Goal: Find specific fact: Find contact information

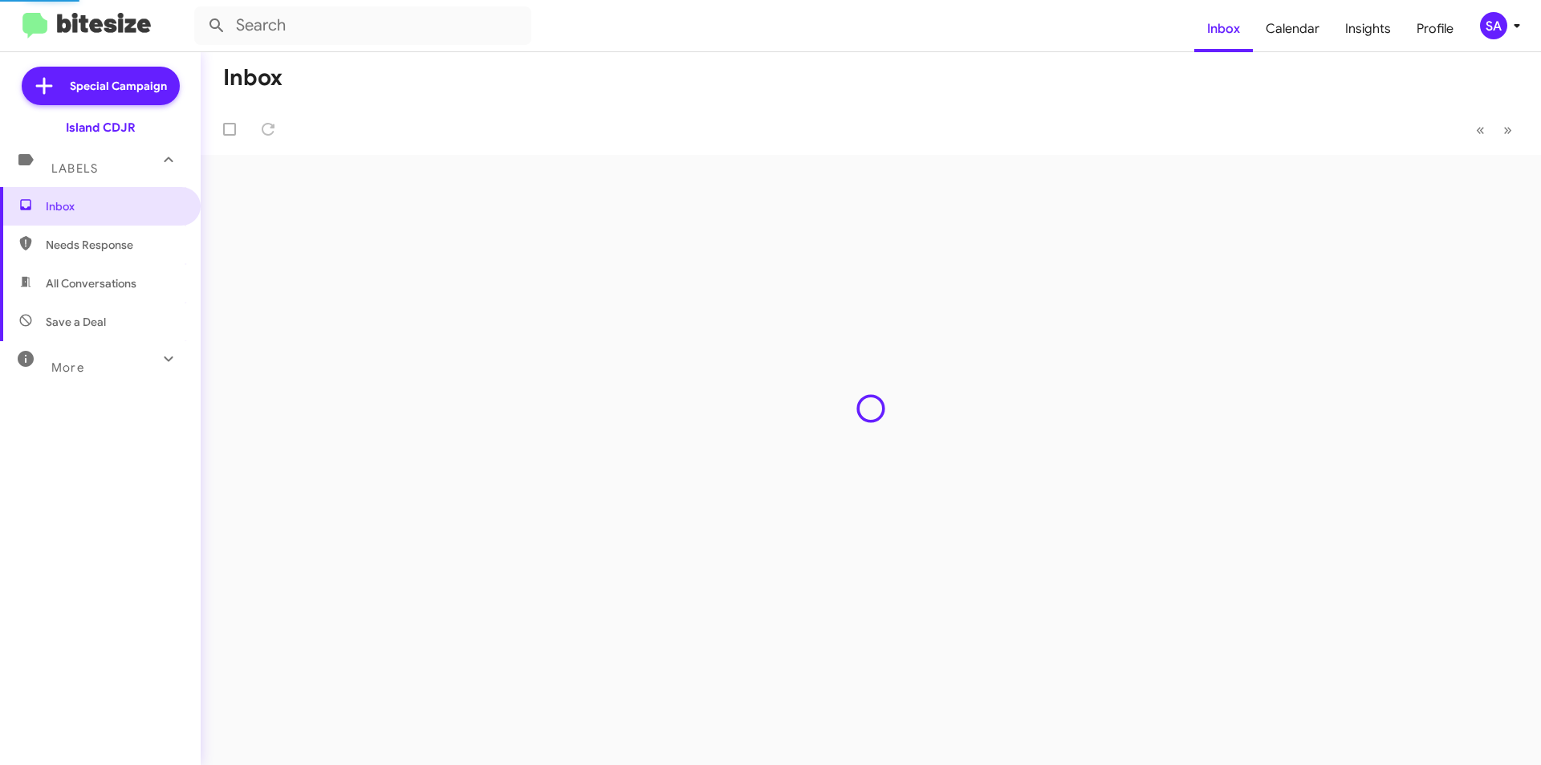
click at [112, 127] on div "Island CDJR" at bounding box center [101, 128] width 70 height 16
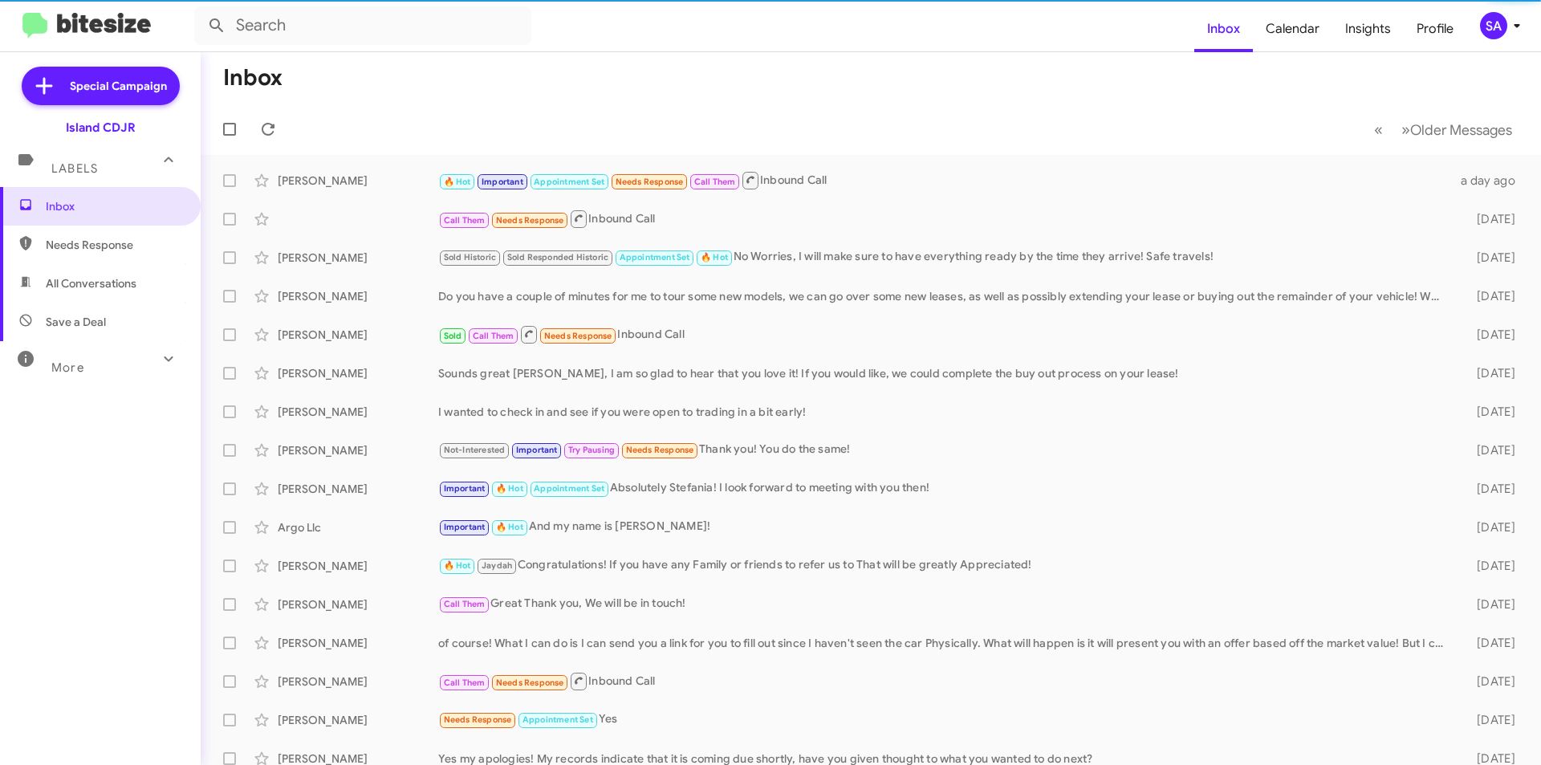
click at [111, 124] on div "Island CDJR" at bounding box center [101, 128] width 70 height 16
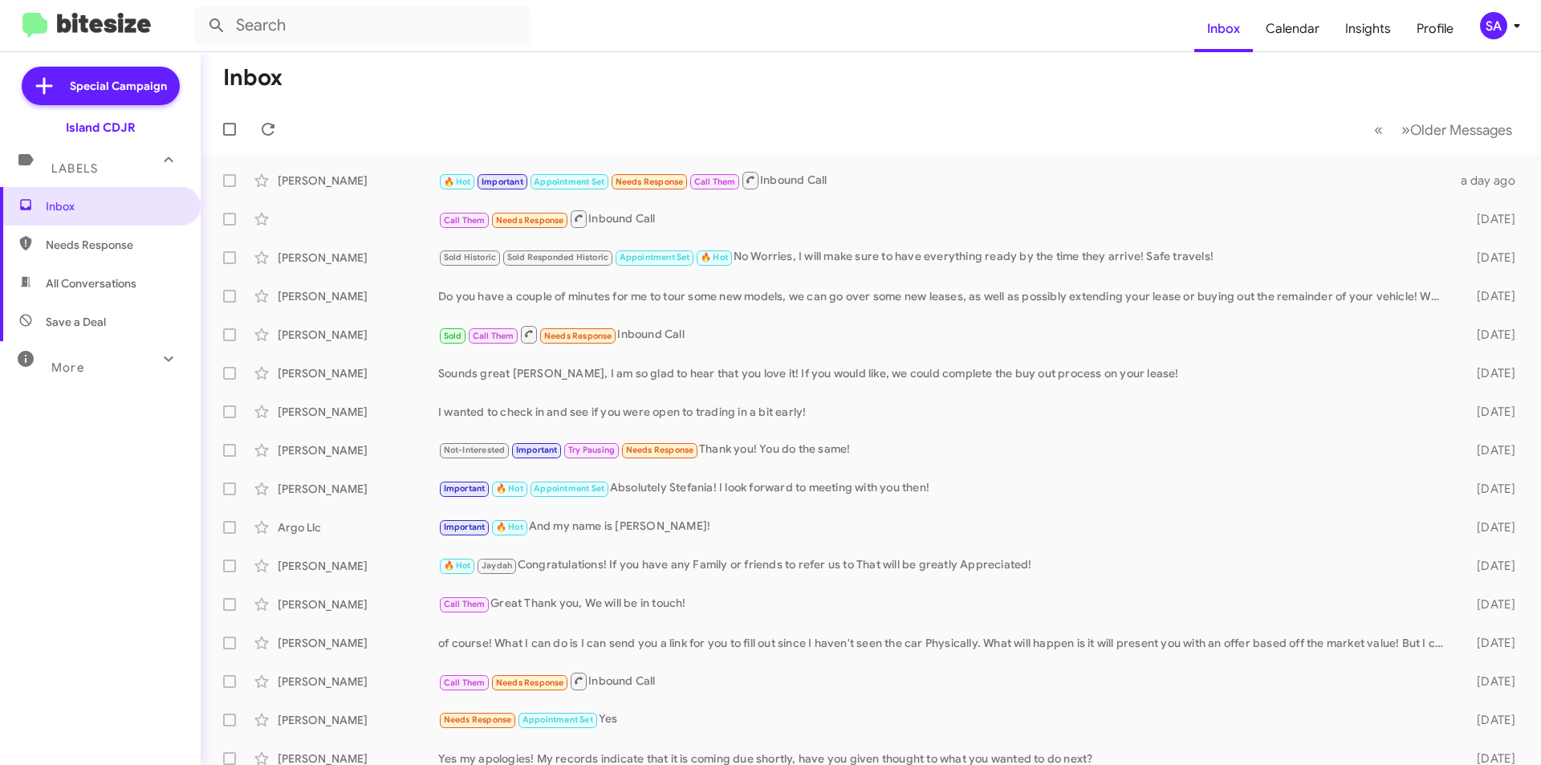
click at [104, 121] on div "Island CDJR" at bounding box center [101, 128] width 70 height 16
click at [170, 356] on mat-expansion-panel-header "More" at bounding box center [100, 360] width 201 height 39
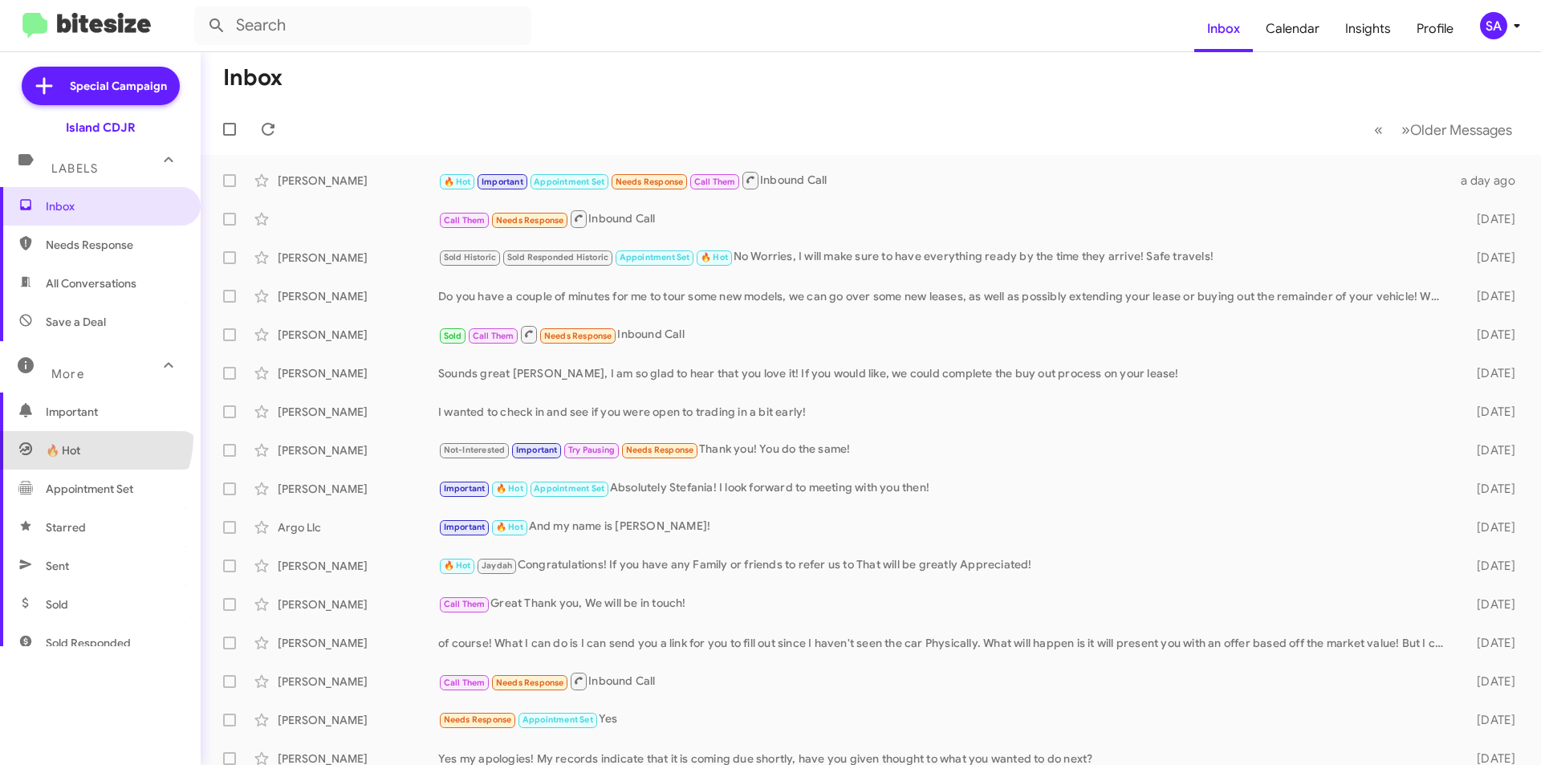
click at [87, 438] on span "🔥 Hot" at bounding box center [100, 450] width 201 height 39
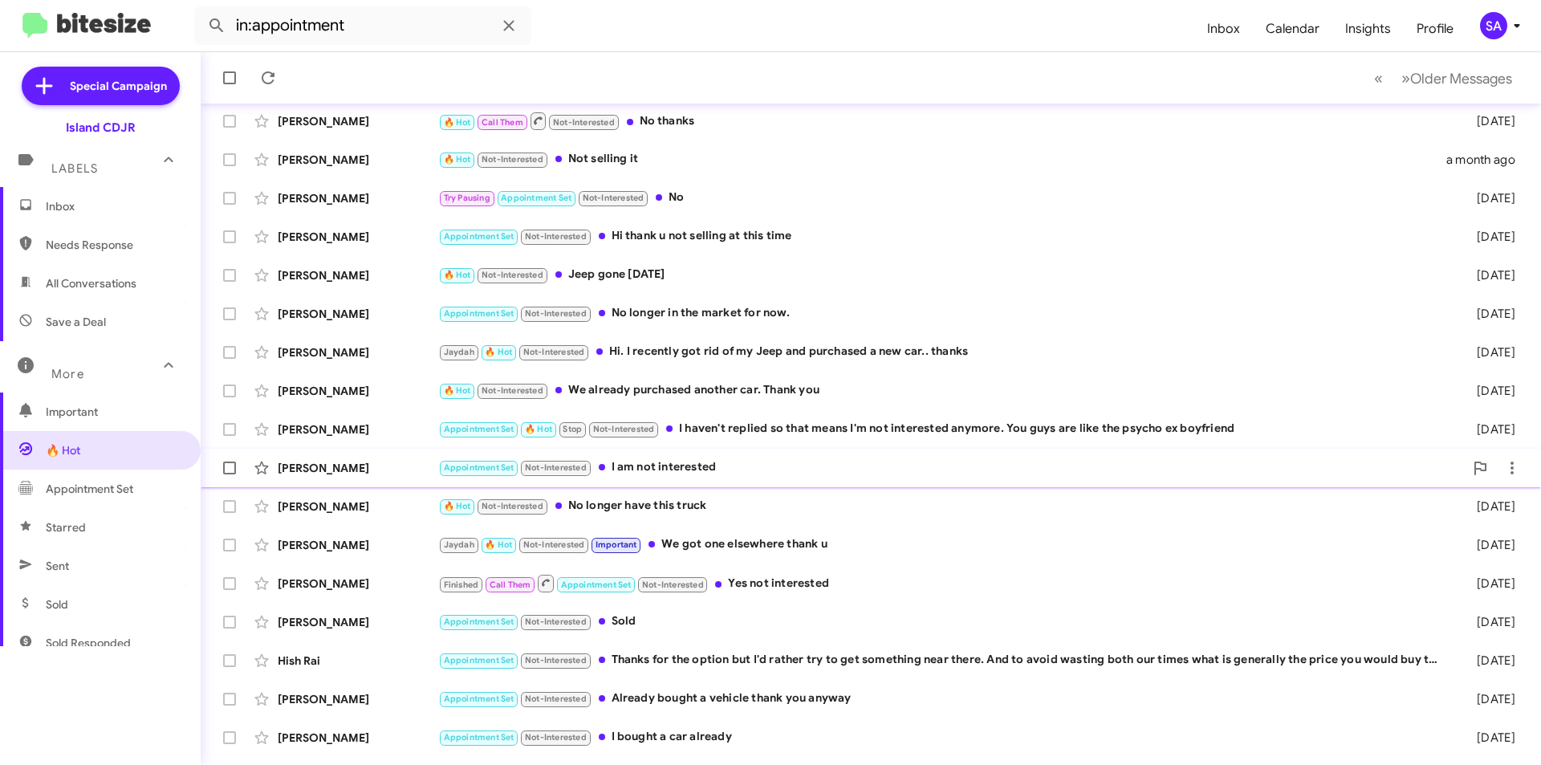
scroll to position [80, 0]
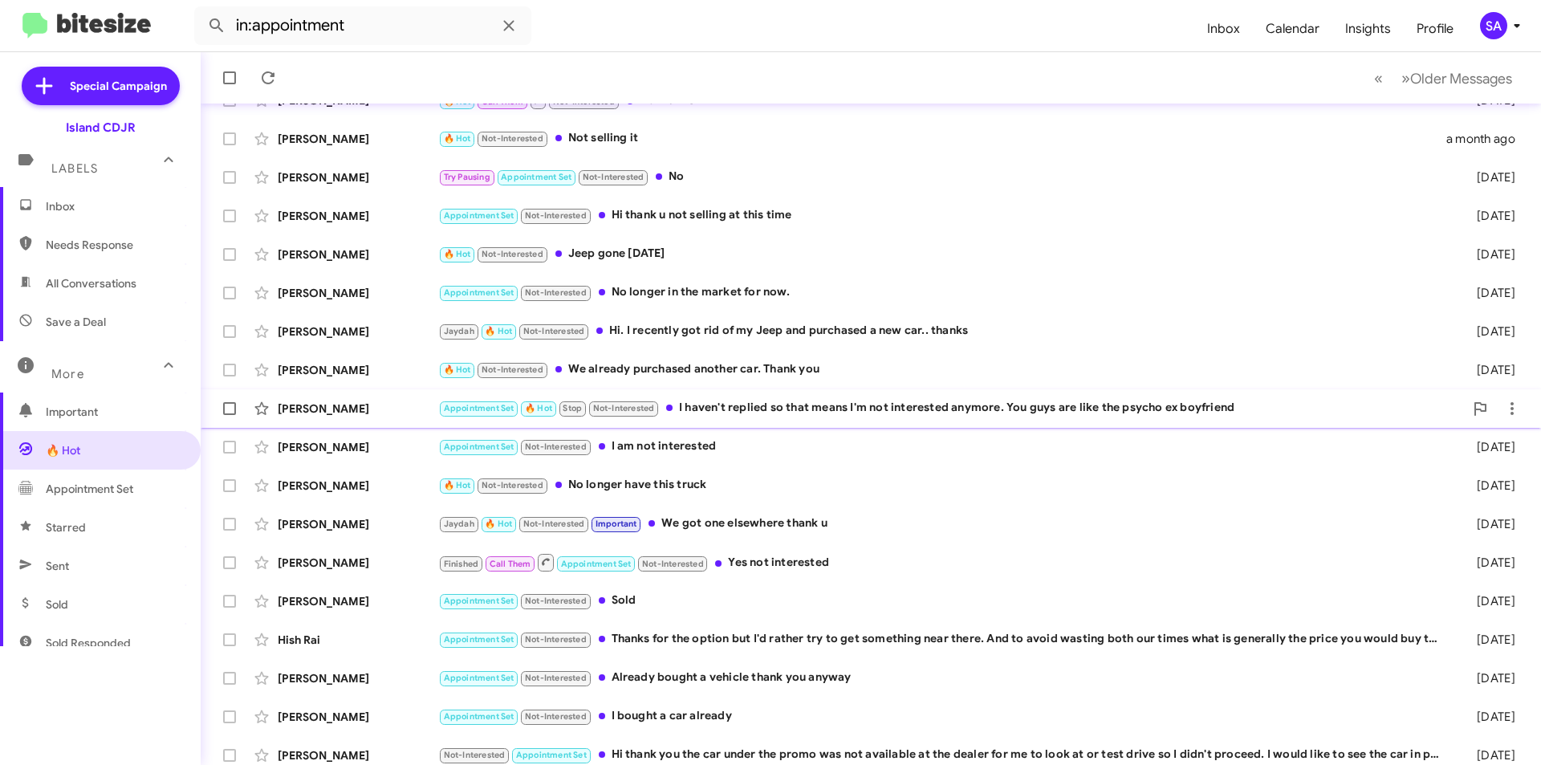
click at [961, 426] on span "[PERSON_NAME] Appointment Set 🔥 Hot Stop Not-Interested I haven't replied so th…" at bounding box center [871, 408] width 1340 height 39
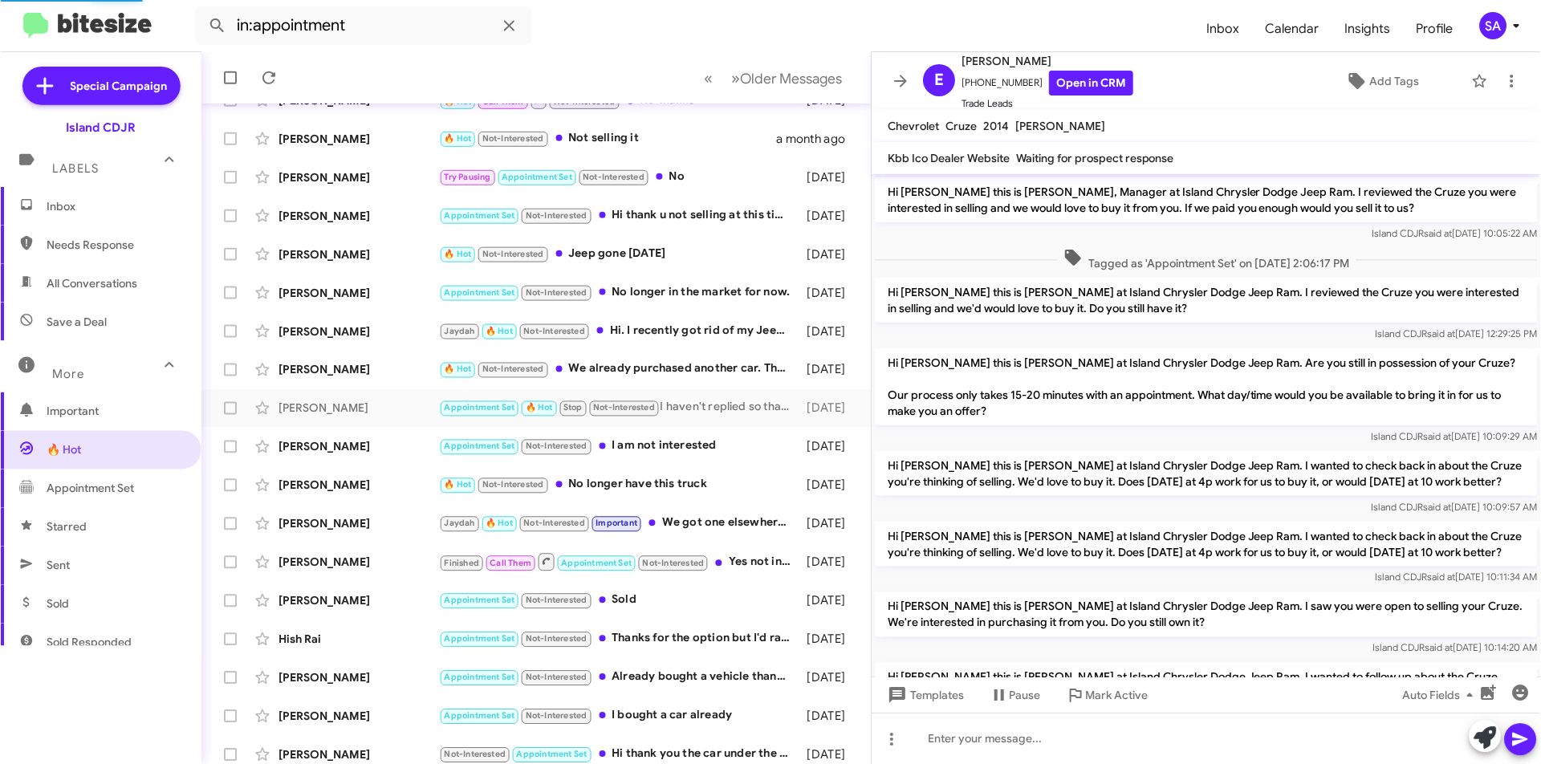
scroll to position [750, 0]
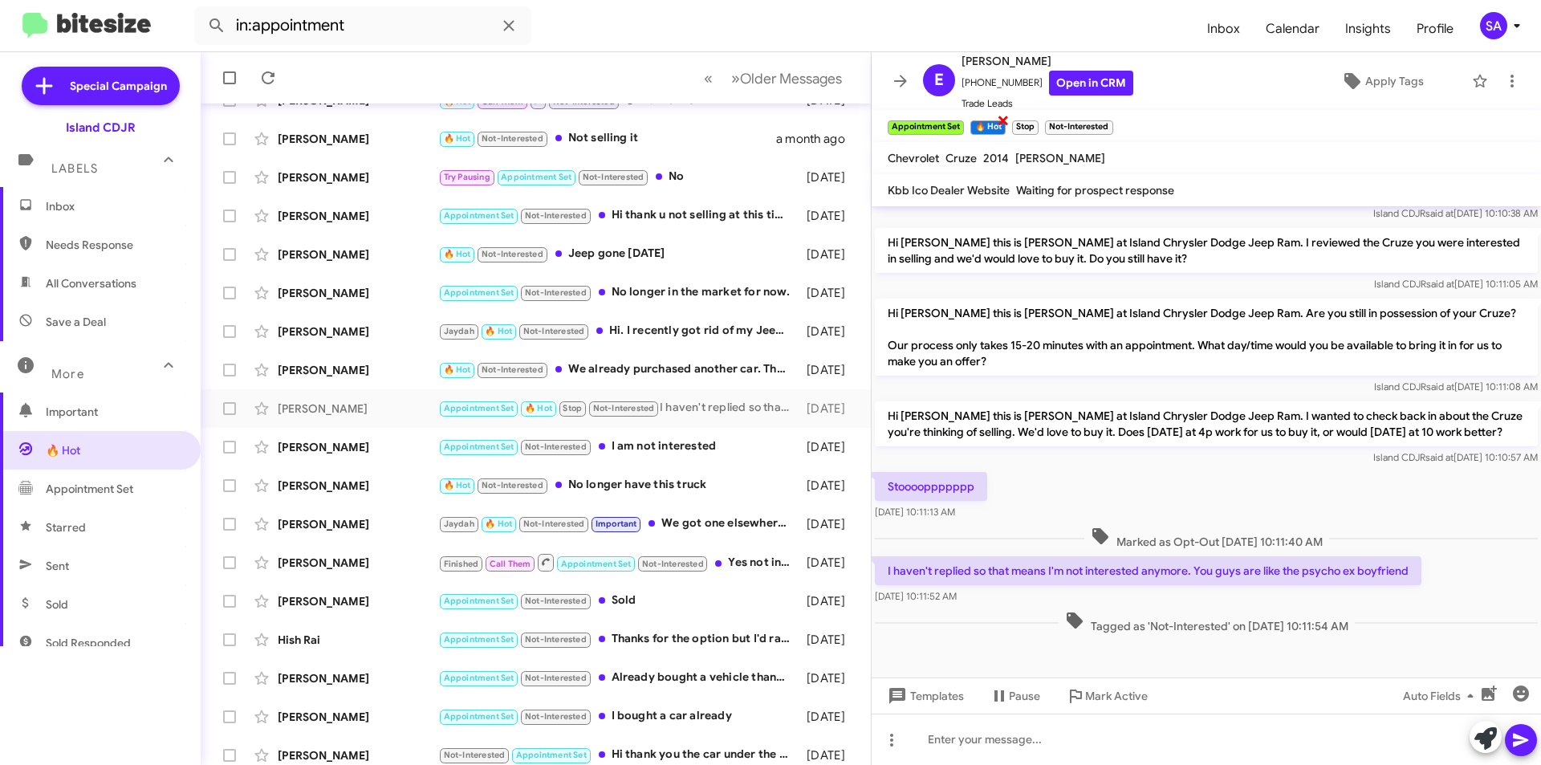
click at [1005, 117] on span "×" at bounding box center [1003, 119] width 13 height 19
click at [1002, 114] on mat-toolbar "Appointment Set × 🔥 Hot × Stop Not-Interested ×" at bounding box center [1206, 126] width 669 height 32
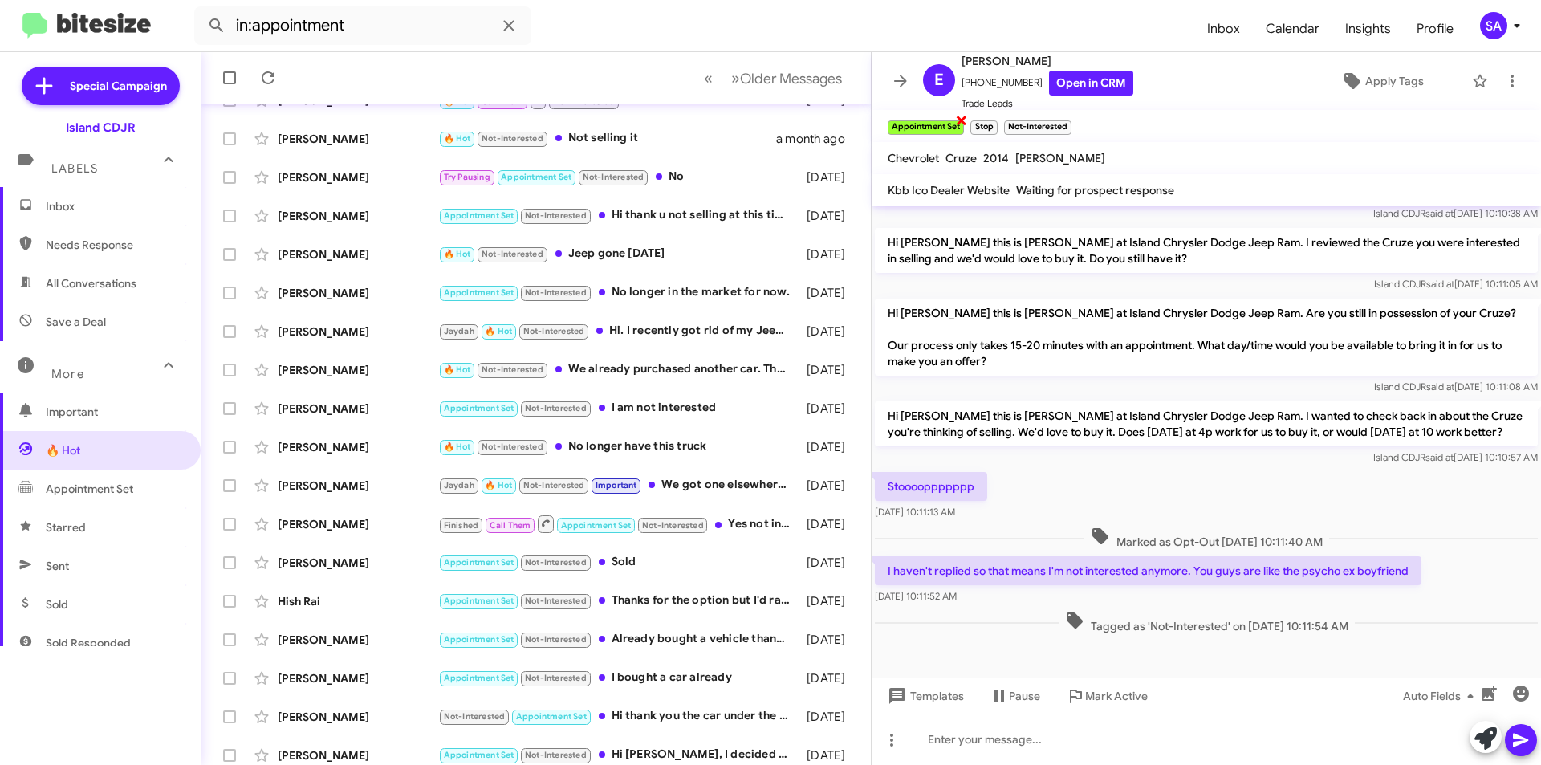
click at [962, 117] on span "×" at bounding box center [961, 119] width 13 height 19
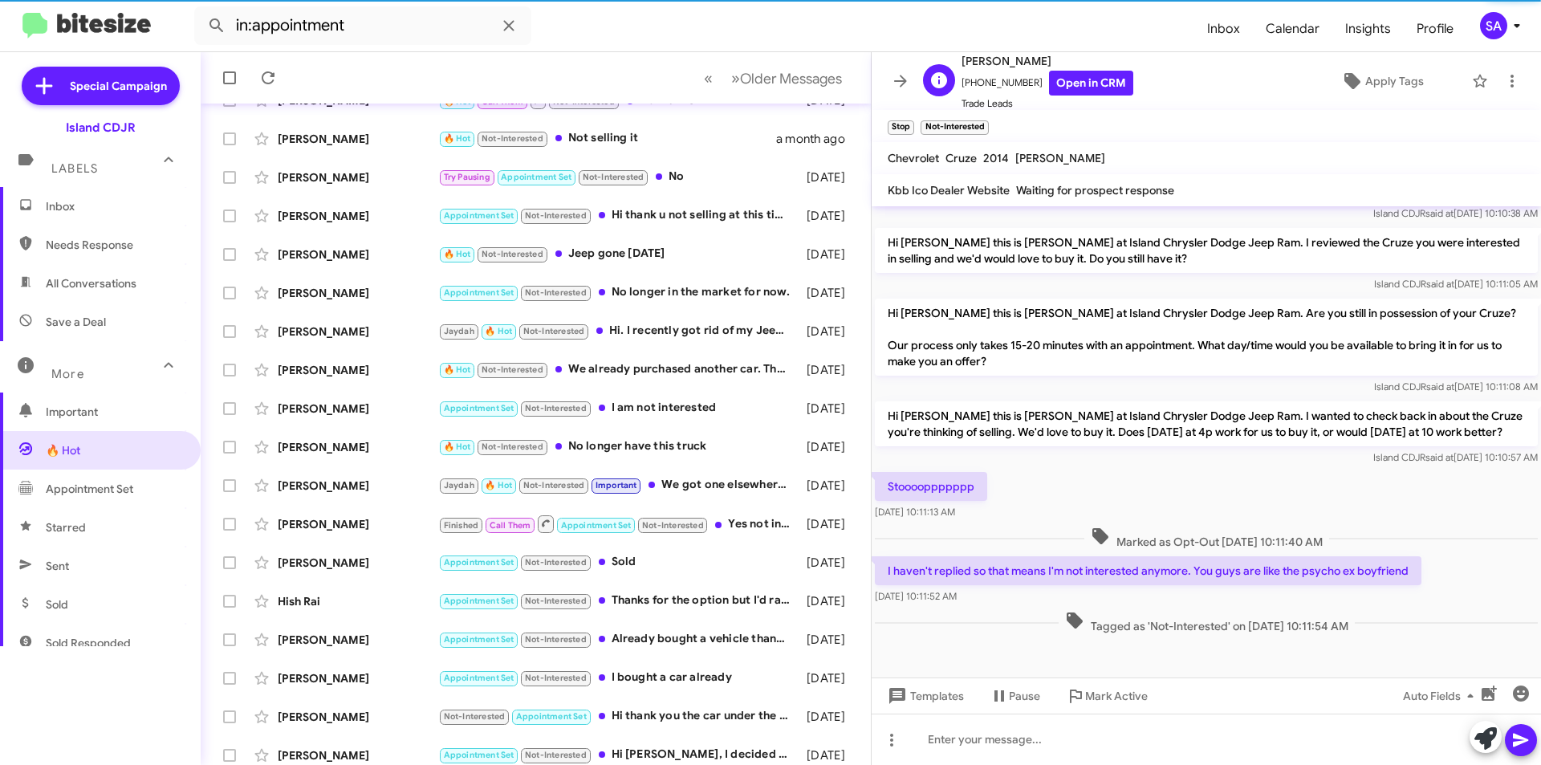
click at [1008, 76] on span "[PHONE_NUMBER] Open in CRM" at bounding box center [1048, 83] width 172 height 25
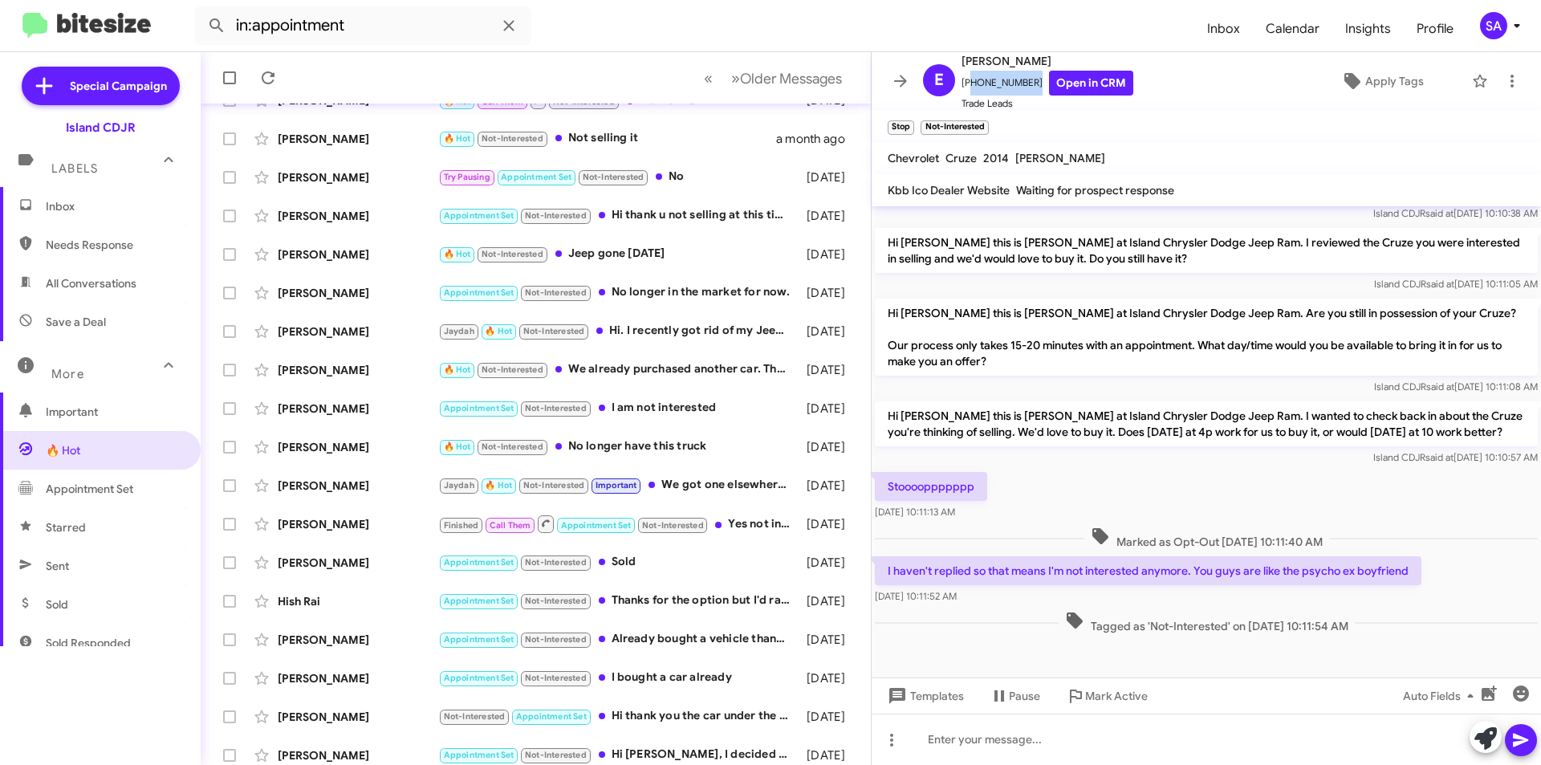
copy span "17187901082"
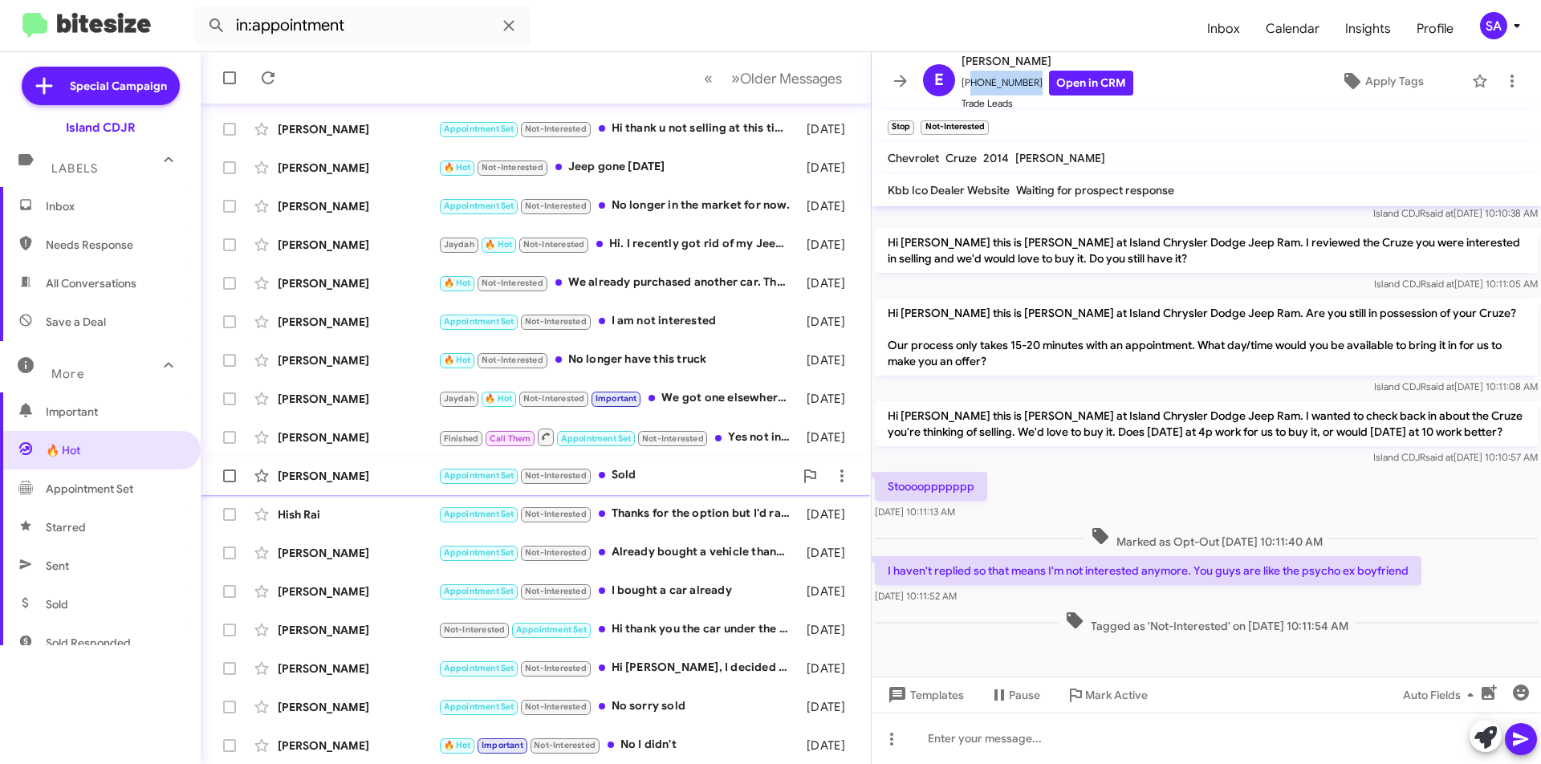
scroll to position [168, 0]
click at [101, 498] on span "Appointment Set" at bounding box center [100, 489] width 201 height 39
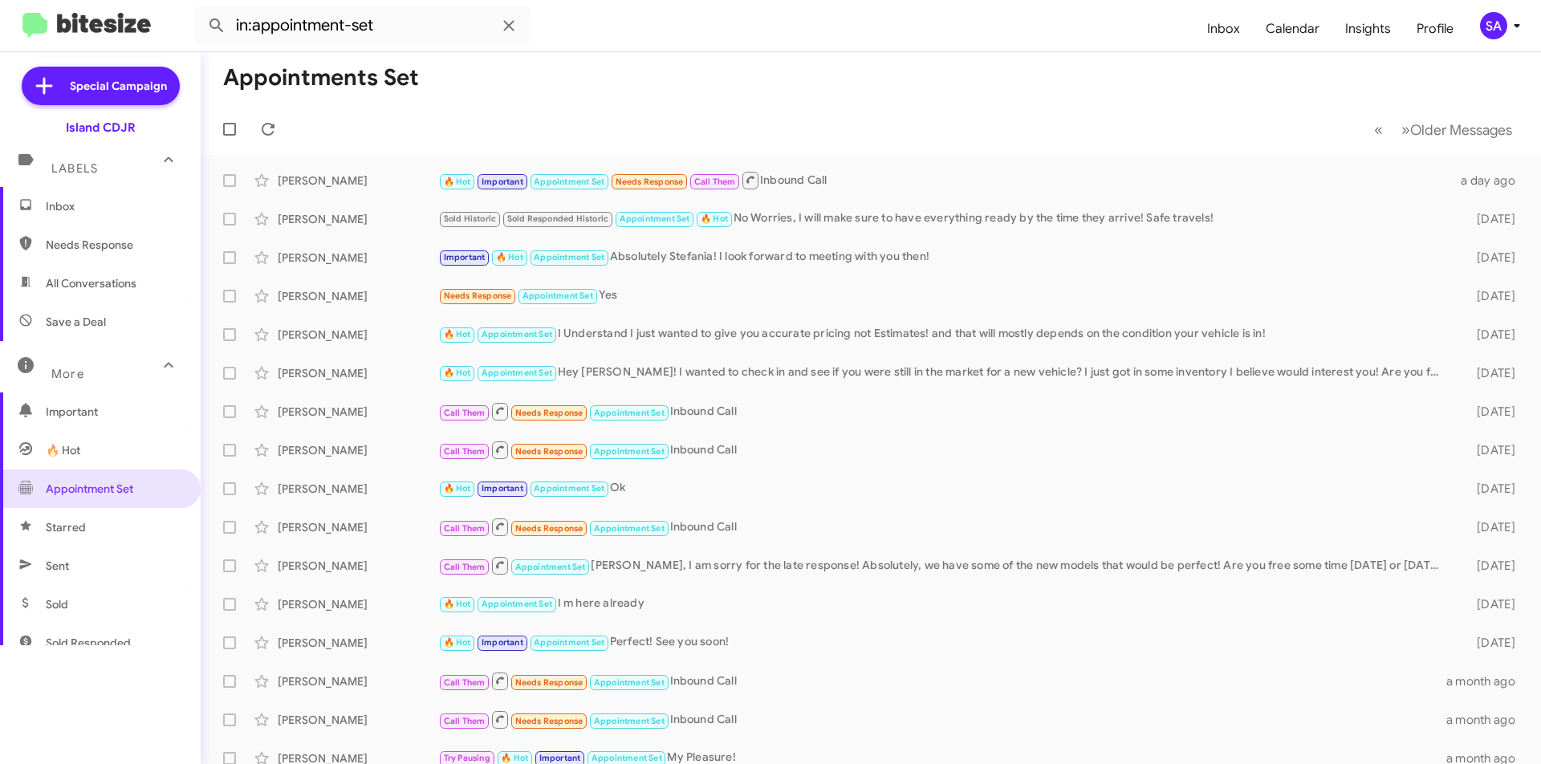
click at [94, 523] on span "Starred" at bounding box center [100, 527] width 201 height 39
type input "in:starred"
click at [94, 523] on span "Starred" at bounding box center [100, 527] width 201 height 39
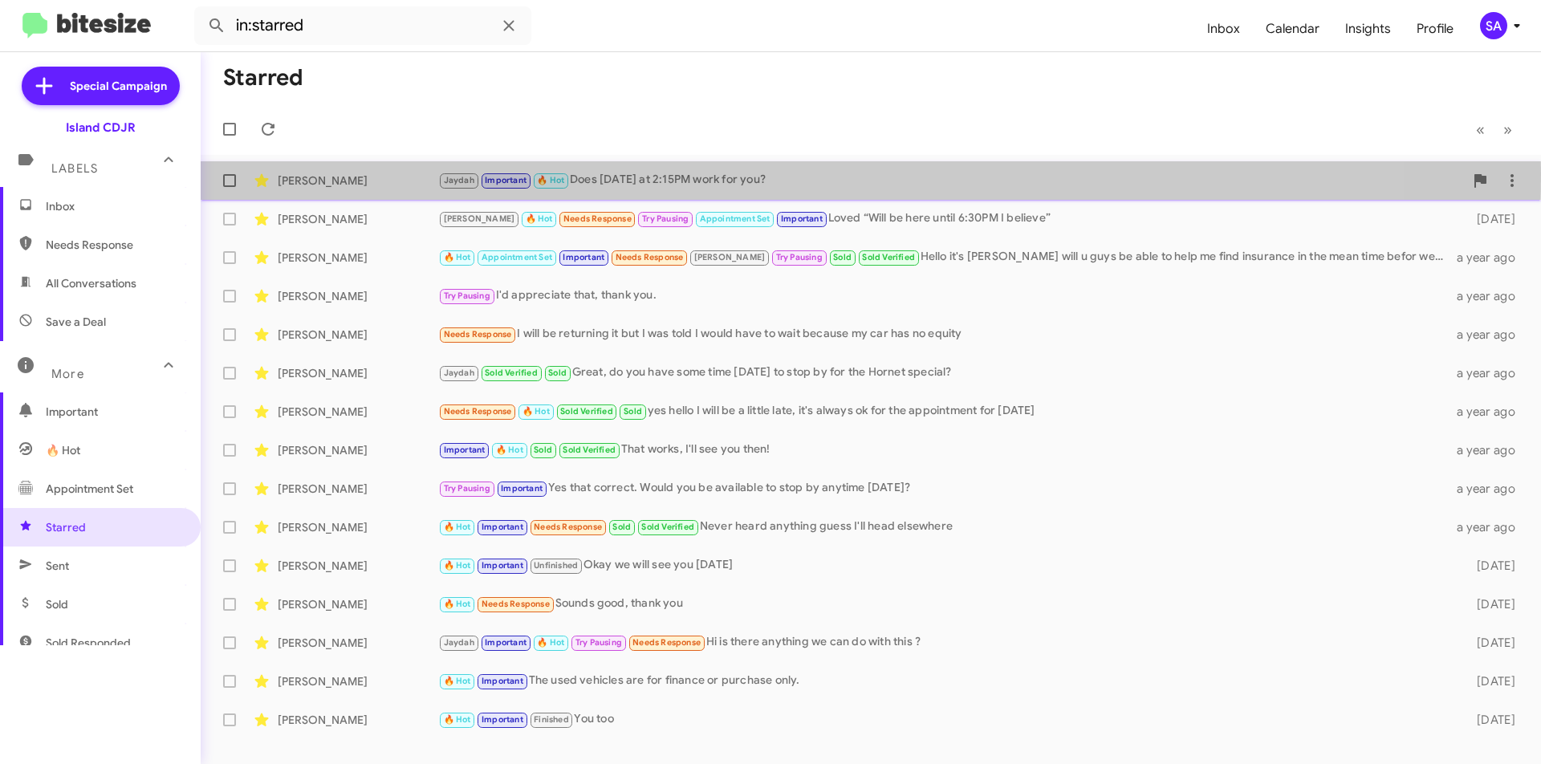
click at [351, 173] on div "[PERSON_NAME]" at bounding box center [358, 181] width 161 height 16
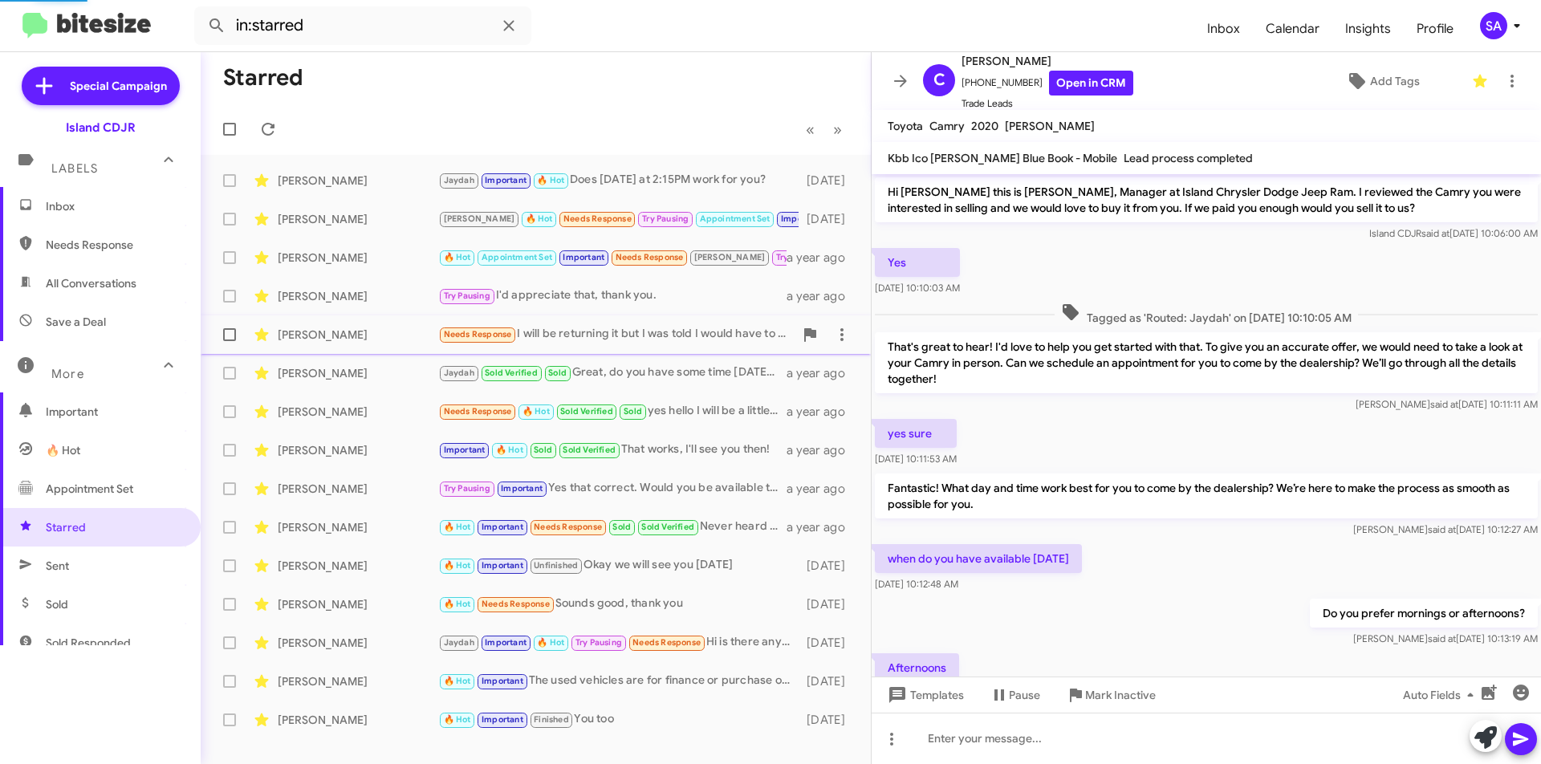
scroll to position [123, 0]
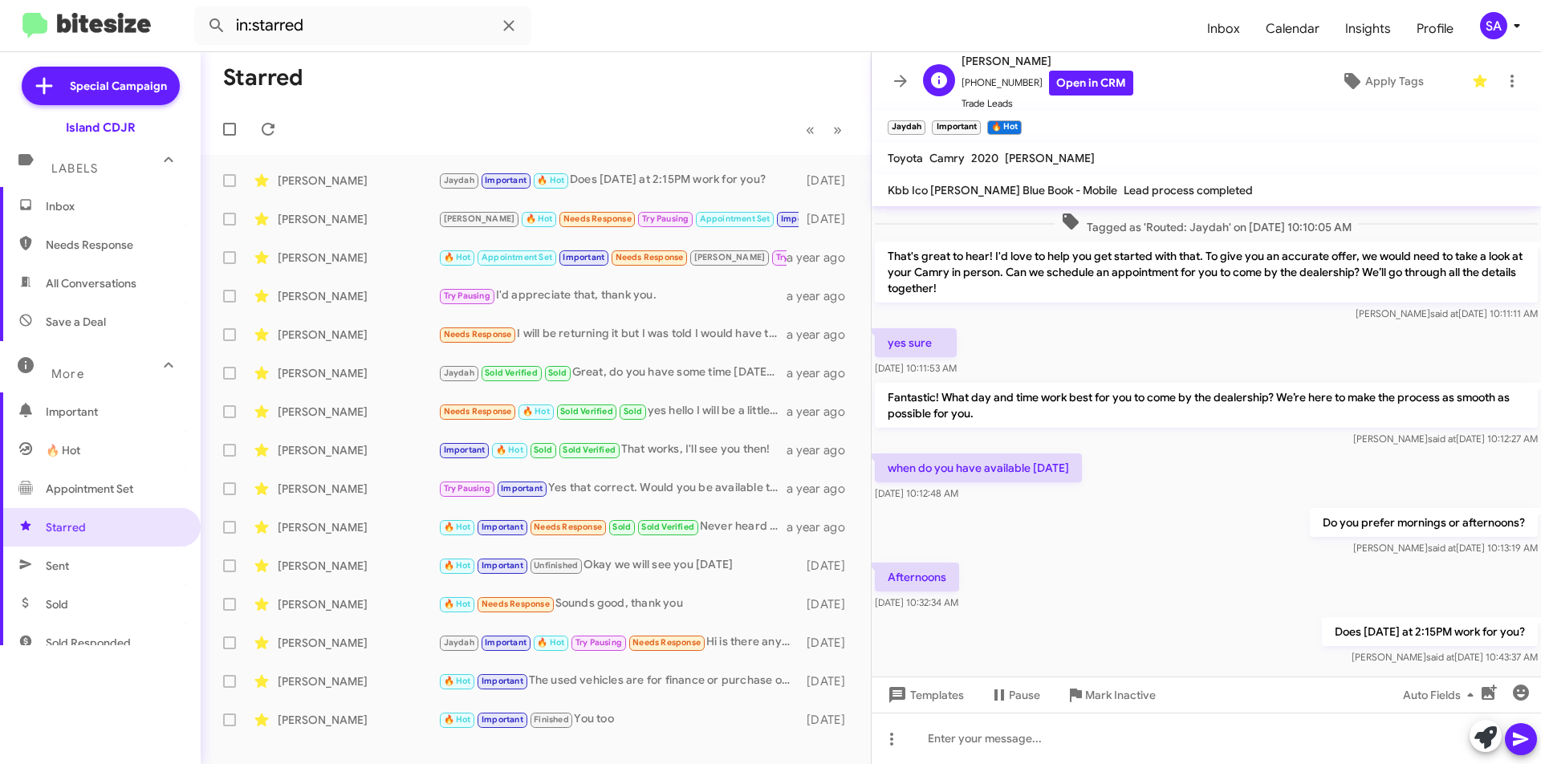
click at [986, 79] on span "[PHONE_NUMBER] Open in CRM" at bounding box center [1048, 83] width 172 height 25
copy span "13472293341"
